Goal: Check status: Check status

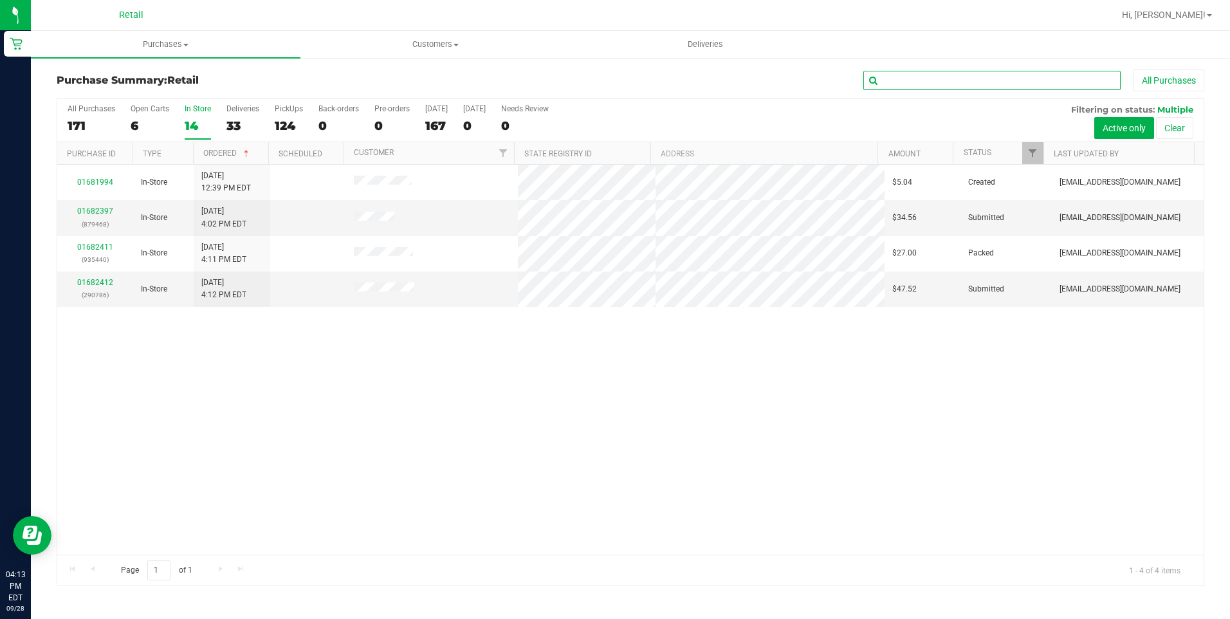
click at [994, 81] on input "text" at bounding box center [991, 80] width 257 height 19
click at [167, 46] on span "Purchases" at bounding box center [166, 45] width 270 height 12
click at [95, 80] on span "Summary of purchases" at bounding box center [97, 77] width 132 height 11
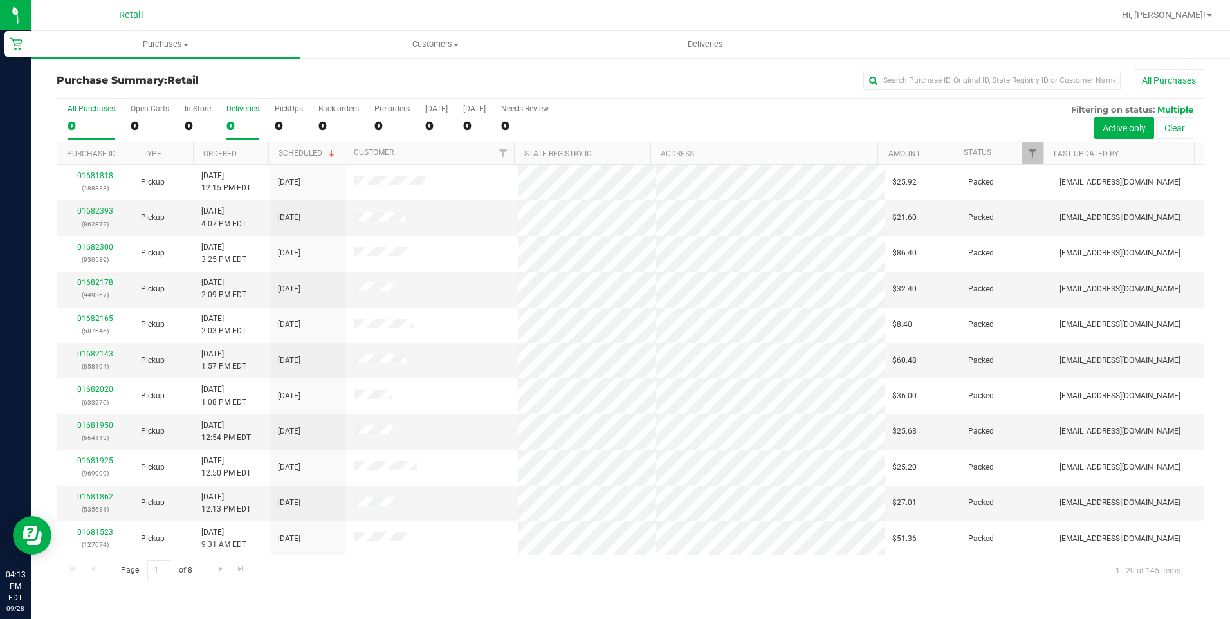
click at [237, 107] on div "Deliveries" at bounding box center [242, 108] width 33 height 9
click at [0, 0] on input "Deliveries 0" at bounding box center [0, 0] width 0 height 0
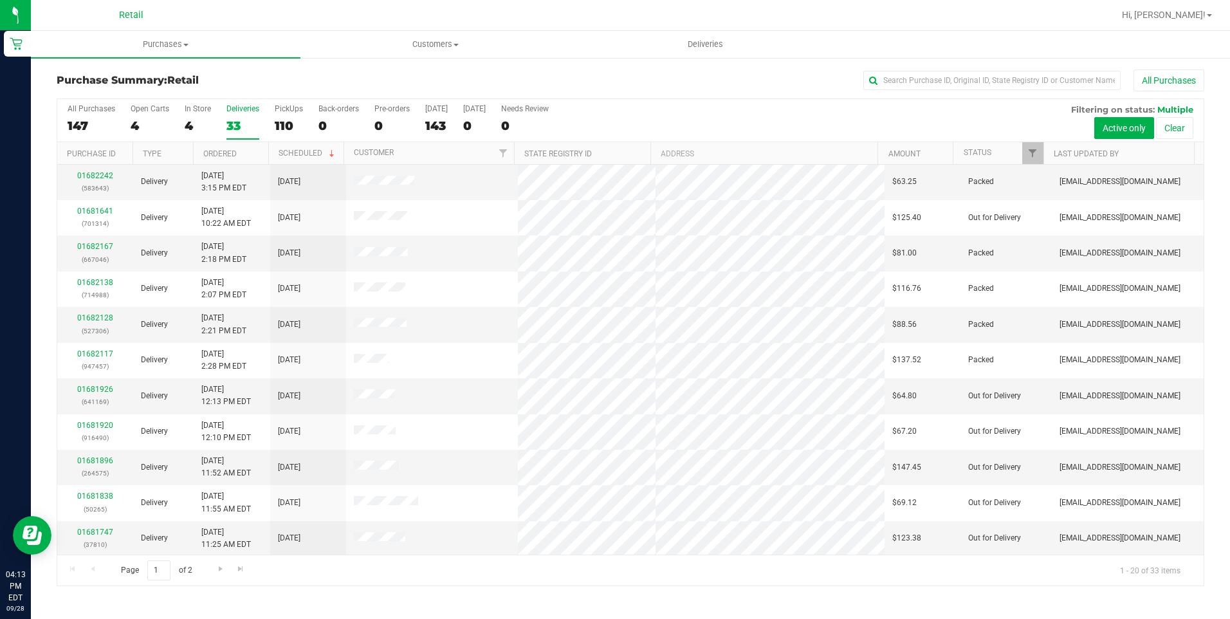
scroll to position [322, 0]
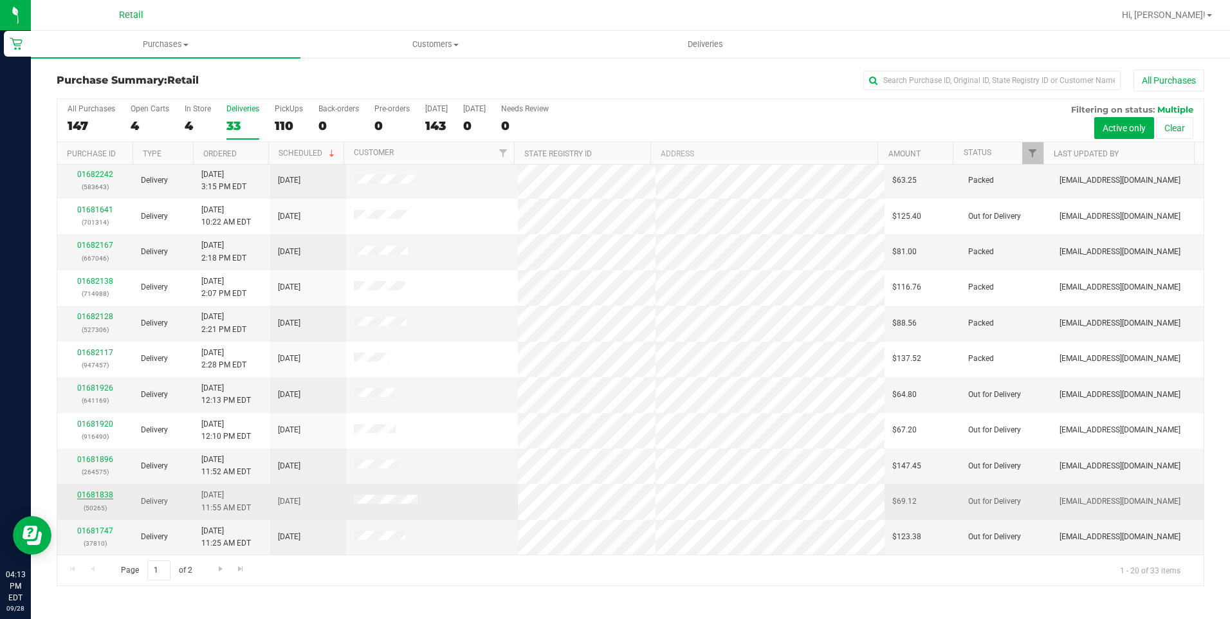
click at [108, 492] on link "01681838" at bounding box center [95, 494] width 36 height 9
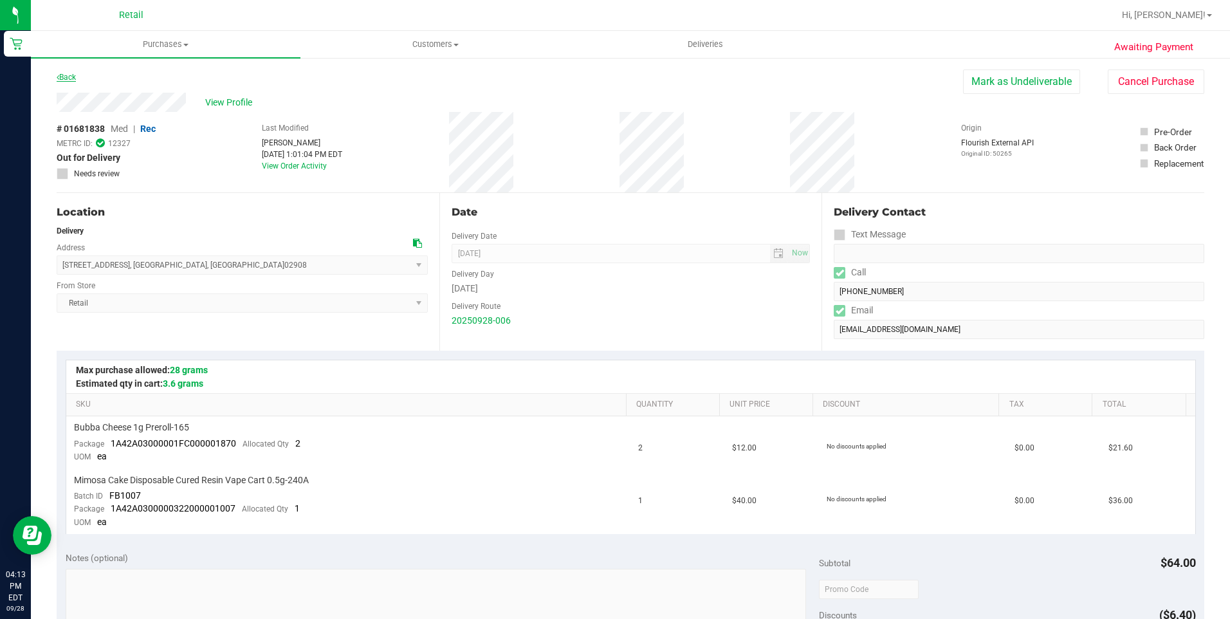
click at [67, 80] on link "Back" at bounding box center [66, 77] width 19 height 9
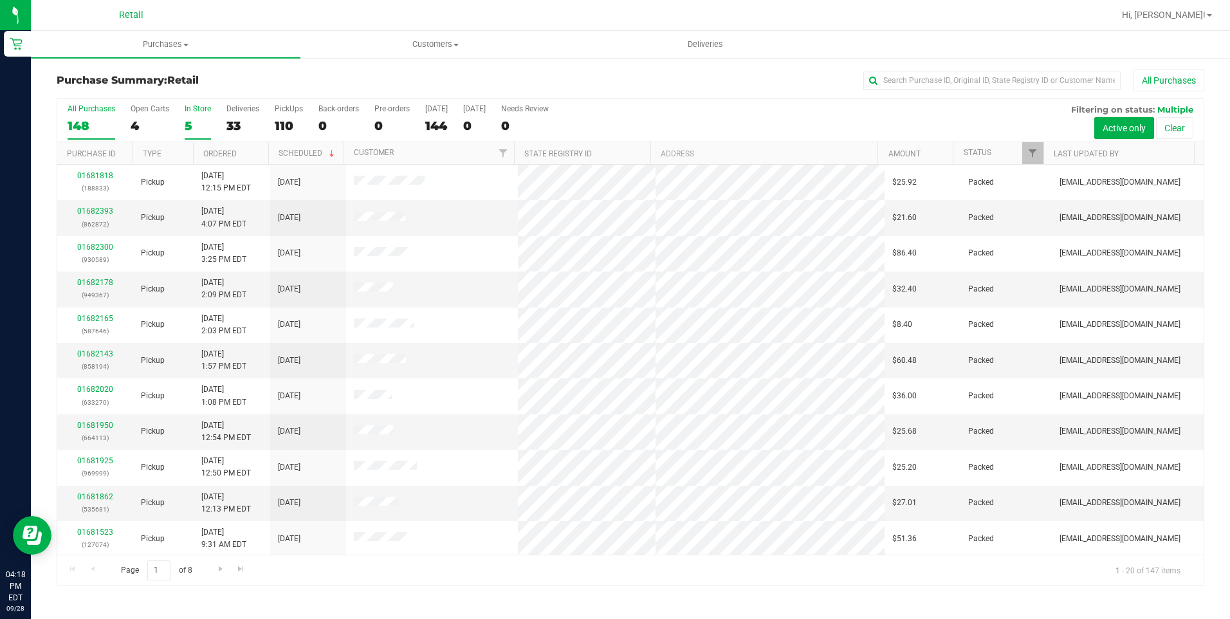
click at [190, 121] on div "5" at bounding box center [198, 125] width 26 height 15
click at [0, 0] on input "In Store 5" at bounding box center [0, 0] width 0 height 0
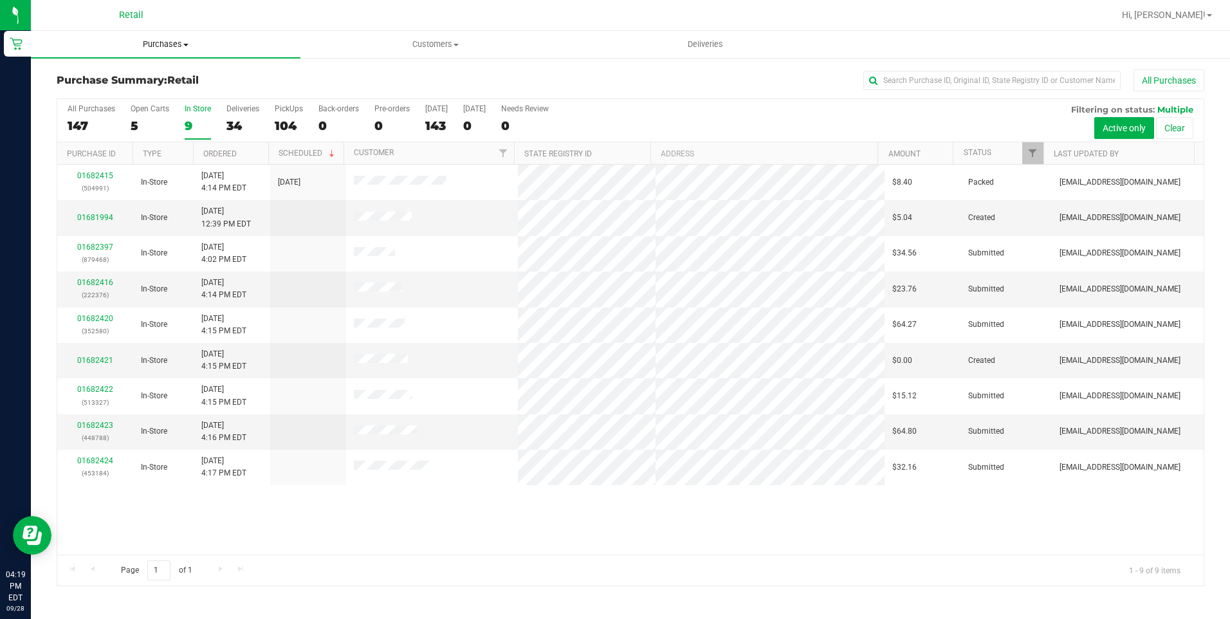
click at [171, 45] on span "Purchases" at bounding box center [166, 45] width 270 height 12
click at [94, 81] on span "Summary of purchases" at bounding box center [97, 77] width 132 height 11
